Goal: Task Accomplishment & Management: Manage account settings

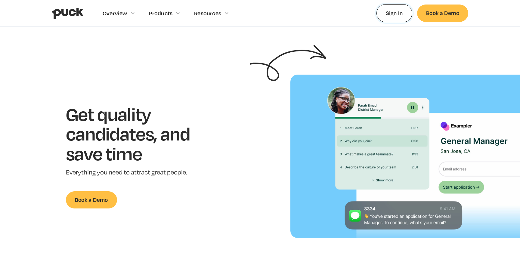
click at [385, 10] on link "Sign In" at bounding box center [394, 13] width 36 height 18
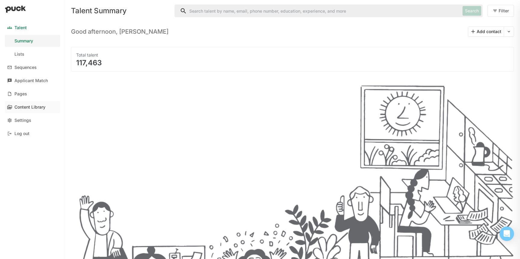
click at [29, 110] on link "Content Library" at bounding box center [32, 107] width 55 height 12
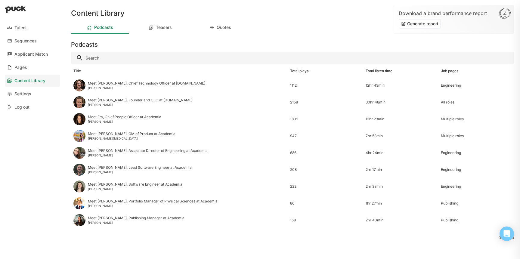
click at [30, 62] on link "Pages" at bounding box center [32, 67] width 55 height 12
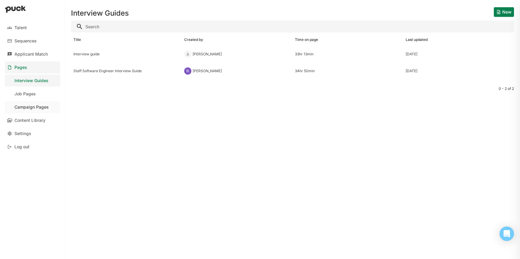
click at [37, 105] on div "Campaign Pages" at bounding box center [31, 107] width 34 height 5
click at [85, 51] on div "Culture Page" at bounding box center [126, 54] width 111 height 17
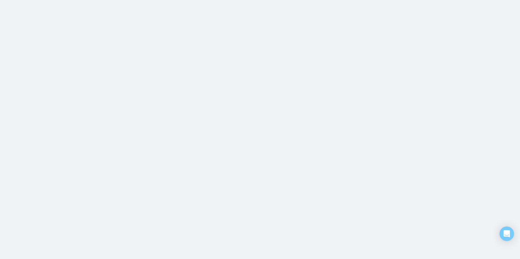
click at [85, 0] on html "Talent Sequences Applicant Match Pages Interview Guides Job Pages Campaign Page…" at bounding box center [260, 0] width 520 height 0
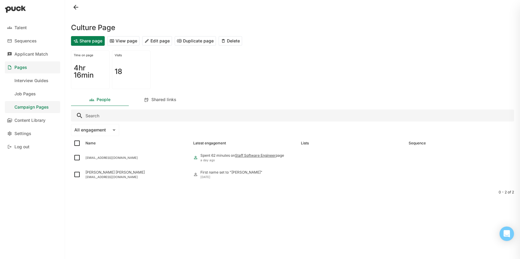
click at [122, 39] on button "View page" at bounding box center [123, 41] width 32 height 10
click at [150, 44] on button "Edit page" at bounding box center [157, 41] width 30 height 10
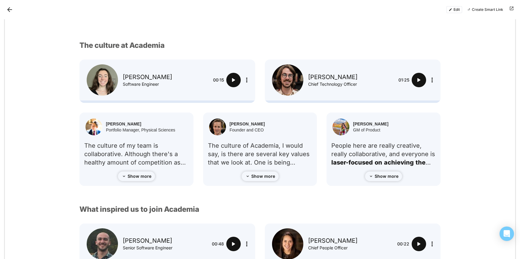
scroll to position [410, 0]
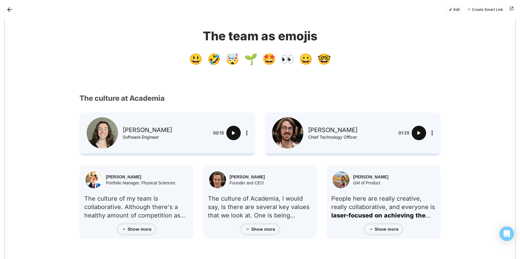
click at [134, 95] on strong "The culture at Academia" at bounding box center [121, 98] width 85 height 9
click at [162, 97] on strong "The culture at Academia" at bounding box center [121, 98] width 85 height 9
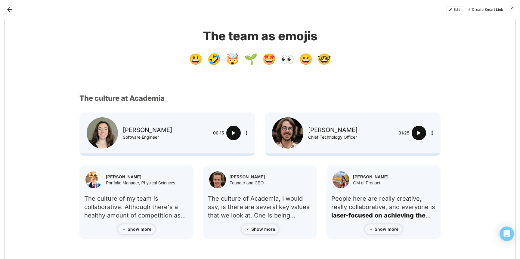
click at [191, 96] on h2 "The culture at Academia" at bounding box center [259, 98] width 361 height 9
click at [457, 10] on button "Edit" at bounding box center [454, 9] width 16 height 7
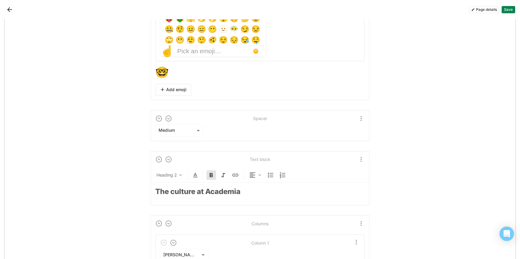
scroll to position [2682, 0]
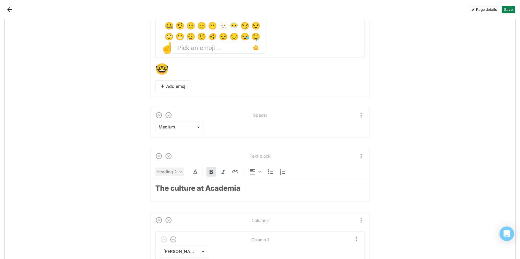
click at [177, 172] on div "Heading 2" at bounding box center [166, 172] width 20 height 6
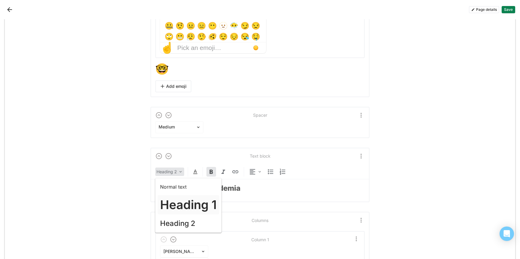
click at [177, 203] on h1 "Heading 1" at bounding box center [188, 205] width 57 height 14
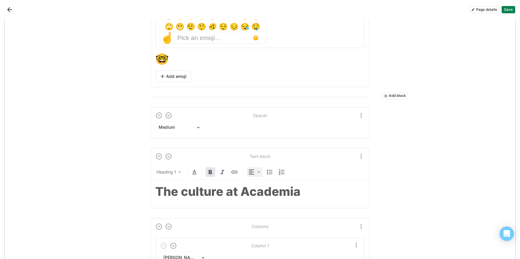
scroll to position [2692, 0]
click at [258, 171] on img at bounding box center [258, 171] width 5 height 5
click at [261, 201] on div "Center" at bounding box center [265, 201] width 13 height 5
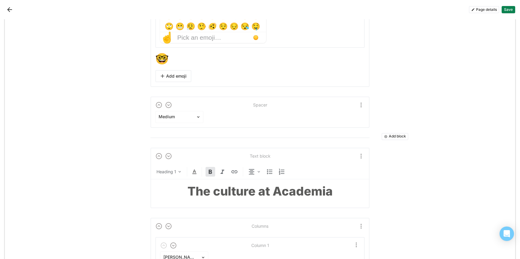
click at [509, 11] on button "Save" at bounding box center [508, 9] width 14 height 7
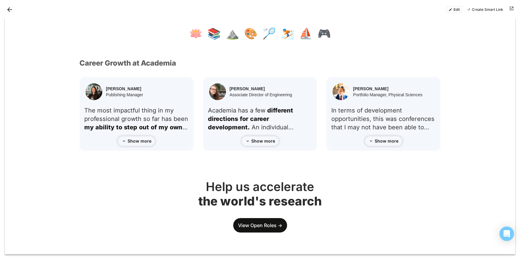
scroll to position [834, 0]
click at [455, 11] on button "Edit" at bounding box center [454, 9] width 16 height 7
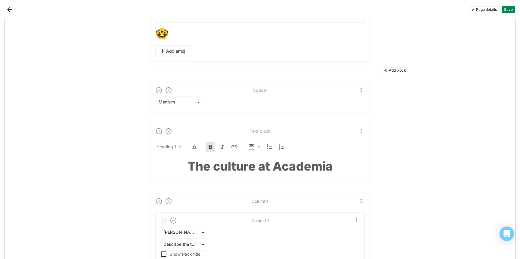
scroll to position [2719, 0]
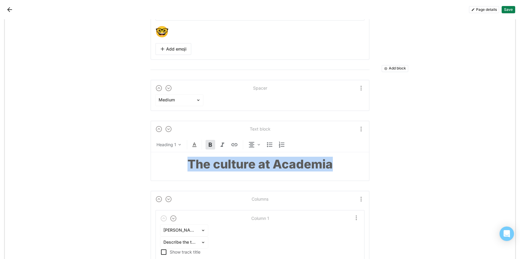
drag, startPoint x: 340, startPoint y: 165, endPoint x: 184, endPoint y: 165, distance: 156.1
click at [184, 165] on h1 "The culture at Academia" at bounding box center [259, 164] width 209 height 14
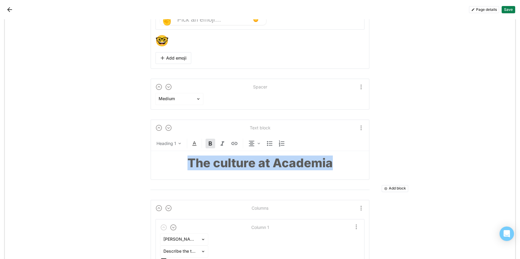
scroll to position [2709, 0]
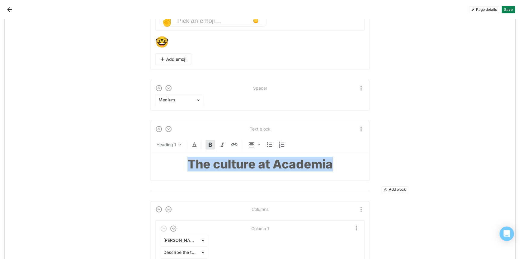
click at [360, 126] on img "More options" at bounding box center [360, 128] width 7 height 7
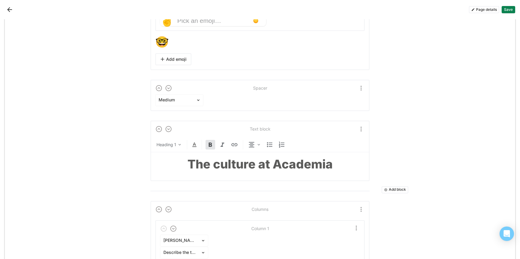
click at [328, 130] on div at bounding box center [317, 128] width 94 height 7
click at [193, 145] on img at bounding box center [194, 144] width 7 height 7
click at [181, 133] on div at bounding box center [182, 133] width 4 height 4
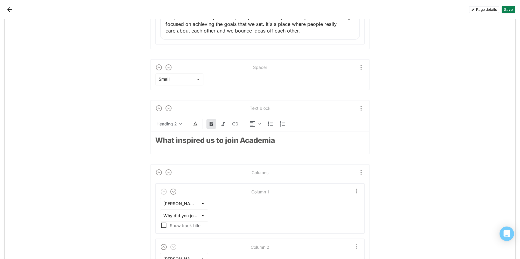
scroll to position [3258, 0]
drag, startPoint x: 216, startPoint y: 142, endPoint x: 151, endPoint y: 141, distance: 64.7
click at [151, 141] on div "Text block Heading 2 What inspired us to join Academia" at bounding box center [259, 127] width 219 height 55
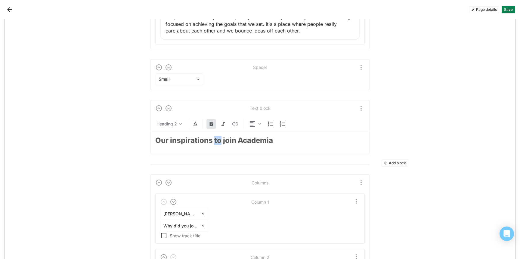
drag, startPoint x: 221, startPoint y: 141, endPoint x: 215, endPoint y: 141, distance: 6.0
click at [215, 141] on strong "Our inspirations to join Academia" at bounding box center [214, 140] width 118 height 9
click at [238, 140] on strong "Our inspirations for join Academia" at bounding box center [215, 140] width 121 height 9
drag, startPoint x: 293, startPoint y: 140, endPoint x: 143, endPoint y: 136, distance: 150.2
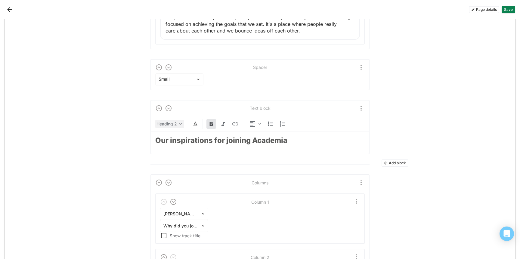
click at [174, 125] on div "Heading 2" at bounding box center [166, 124] width 20 height 6
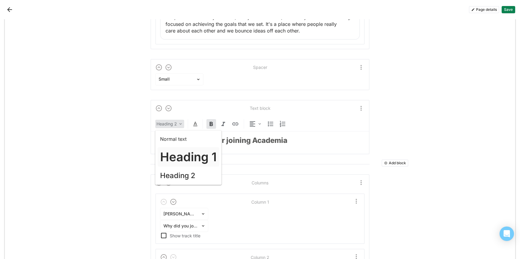
click at [176, 159] on h1 "Heading 1" at bounding box center [188, 157] width 57 height 14
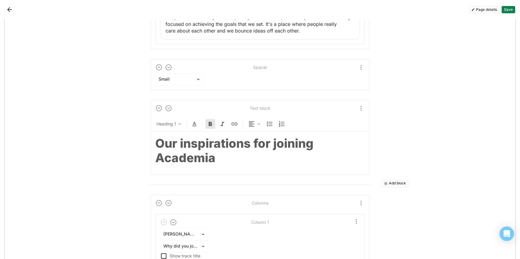
click at [194, 124] on img at bounding box center [194, 123] width 7 height 7
click at [165, 112] on div at bounding box center [165, 112] width 4 height 4
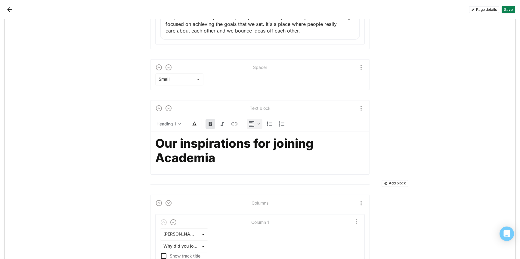
click at [254, 125] on img at bounding box center [251, 123] width 7 height 7
click at [256, 152] on div "Center" at bounding box center [261, 154] width 25 height 12
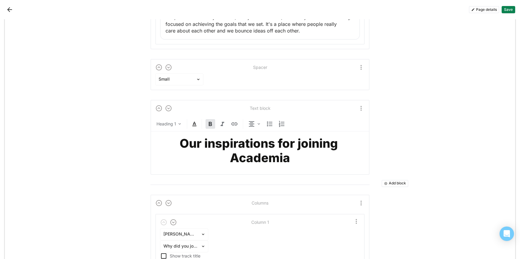
click at [208, 148] on strong "Our inspirations for joining Academia" at bounding box center [260, 150] width 161 height 29
click at [507, 11] on button "Save" at bounding box center [508, 9] width 14 height 7
